Goal: Navigation & Orientation: Find specific page/section

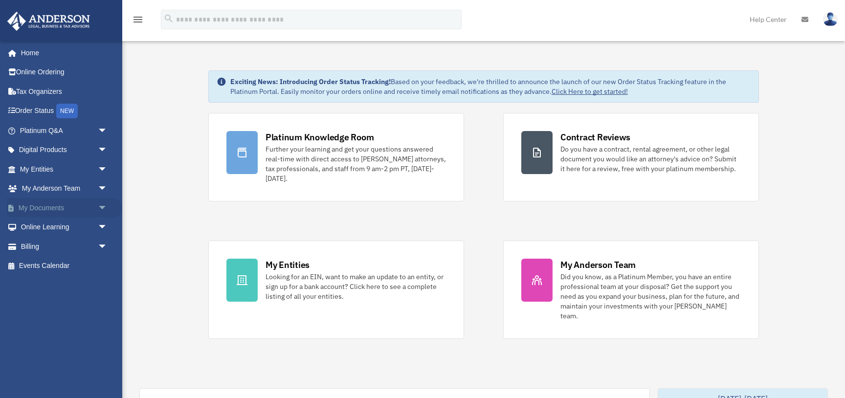
click at [104, 207] on span "arrow_drop_down" at bounding box center [108, 208] width 20 height 20
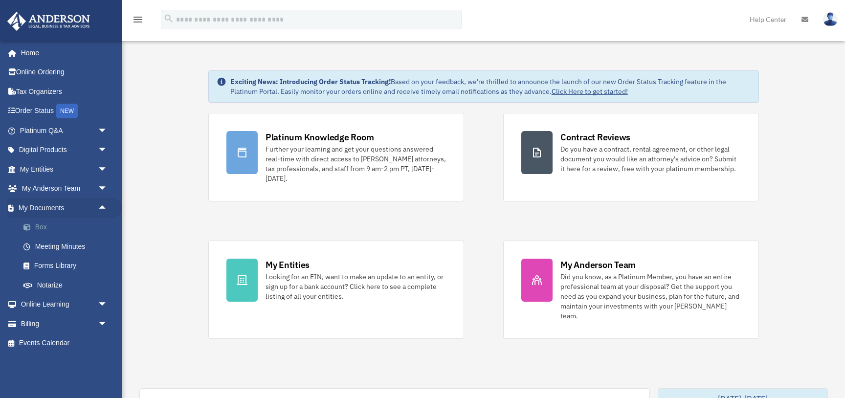
click at [47, 228] on link "Box" at bounding box center [68, 228] width 109 height 20
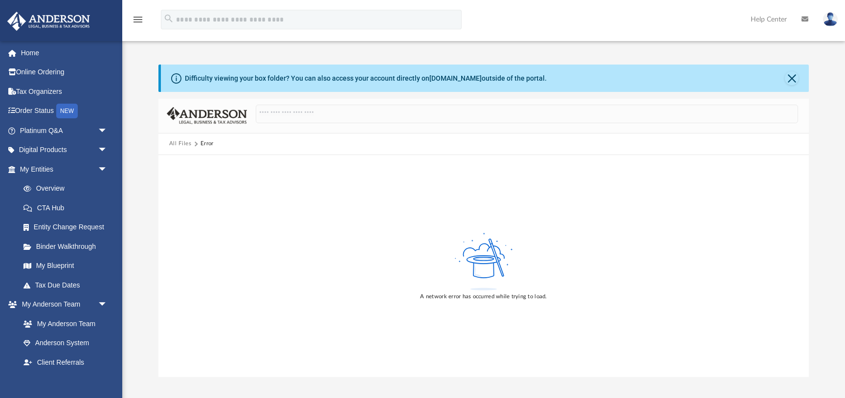
click at [197, 145] on span "All Files" at bounding box center [184, 143] width 31 height 9
click at [187, 142] on button "All Files" at bounding box center [180, 143] width 23 height 9
click at [37, 54] on link "Home" at bounding box center [64, 53] width 115 height 20
click at [50, 129] on link "Platinum Q&A arrow_drop_down" at bounding box center [64, 131] width 115 height 20
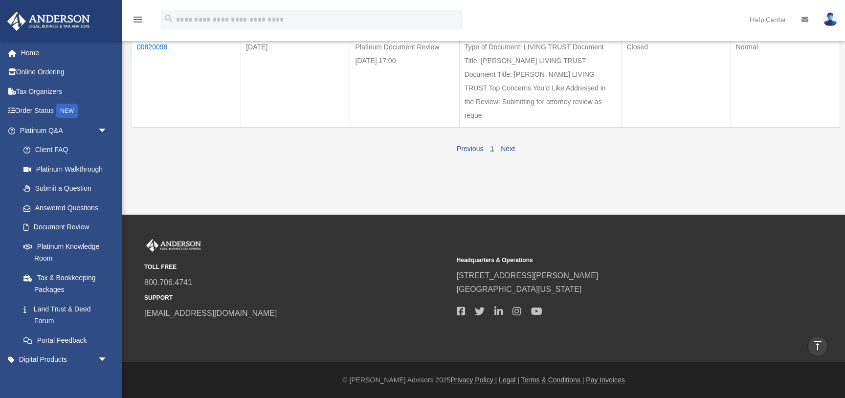
scroll to position [719, 0]
click at [504, 153] on link "Next" at bounding box center [508, 149] width 14 height 8
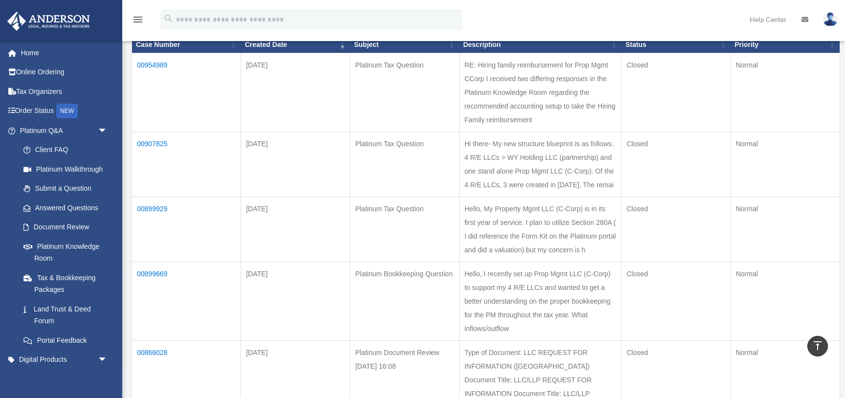
scroll to position [132, 0]
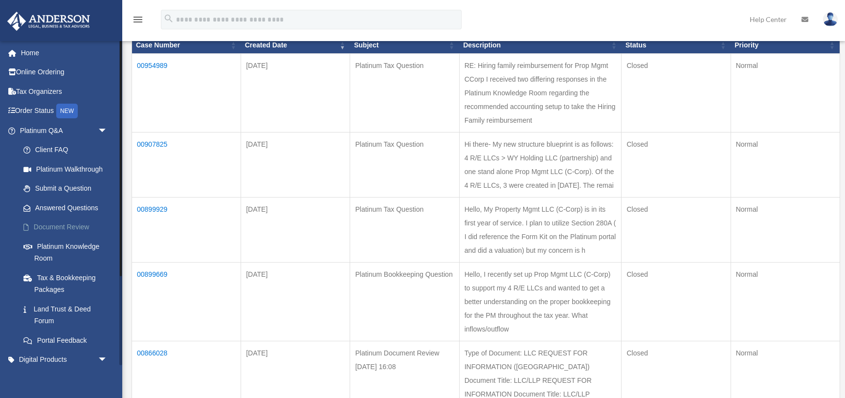
click at [73, 225] on link "Document Review" at bounding box center [68, 228] width 109 height 20
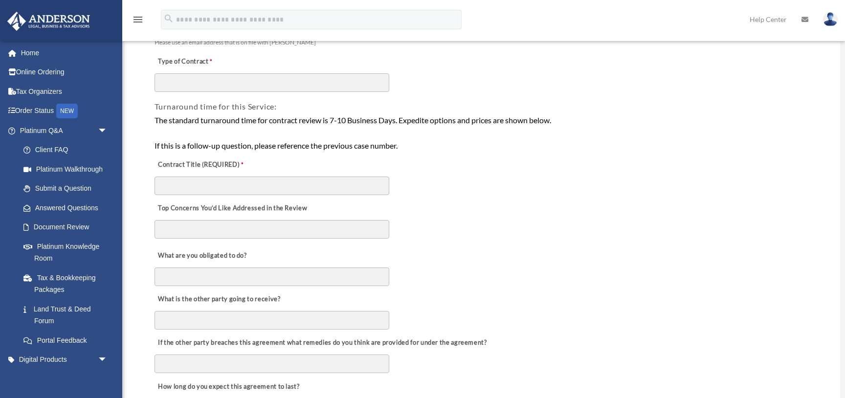
scroll to position [154, 0]
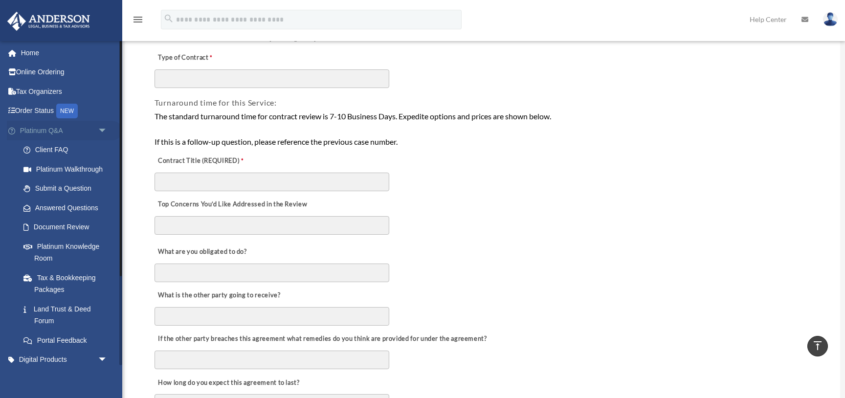
click at [55, 129] on link "Platinum Q&A arrow_drop_down" at bounding box center [64, 131] width 115 height 20
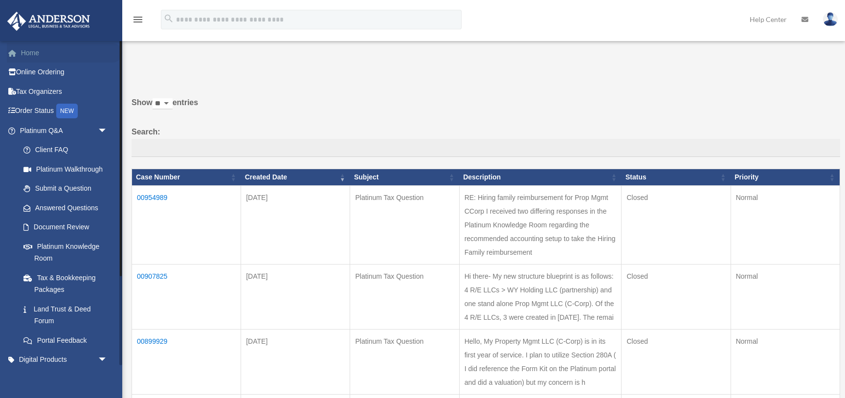
click at [30, 51] on link "Home" at bounding box center [64, 53] width 115 height 20
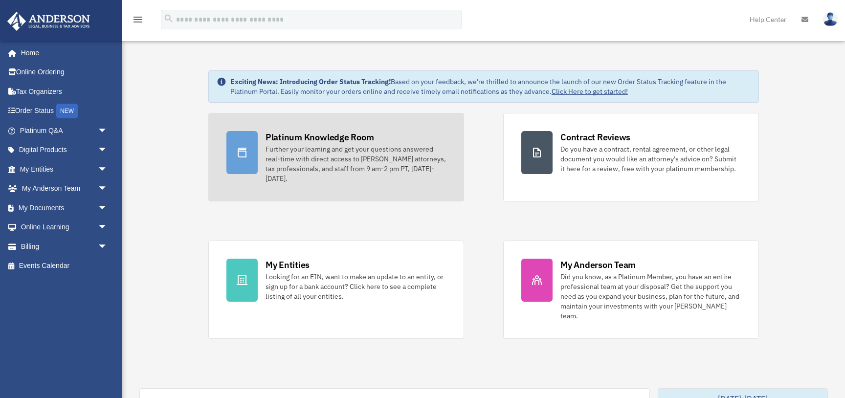
click at [287, 129] on link "Platinum Knowledge Room Further your learning and get your questions answered r…" at bounding box center [336, 157] width 256 height 89
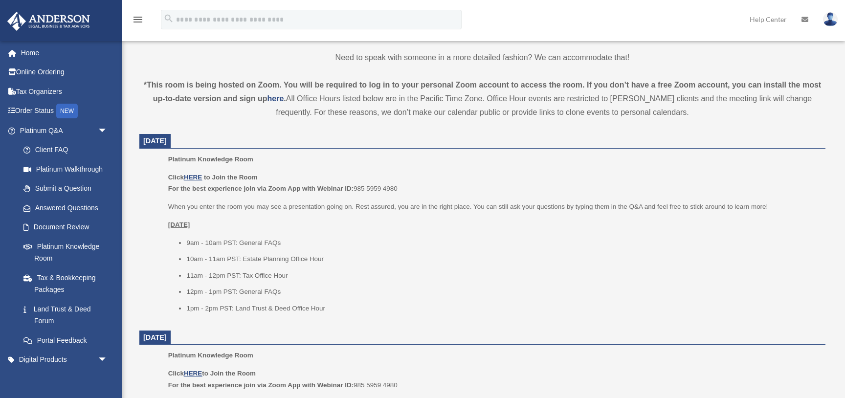
scroll to position [327, 0]
